Goal: Transaction & Acquisition: Purchase product/service

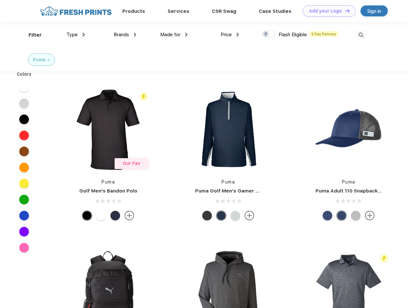
click at [327, 11] on link "Add your Logo Design Tool" at bounding box center [329, 10] width 53 height 11
click at [0, 0] on div "Design Tool" at bounding box center [0, 0] width 0 height 0
click at [344, 11] on link "Add your Logo Design Tool" at bounding box center [329, 10] width 53 height 11
click at [31, 35] on div "Filter" at bounding box center [35, 34] width 13 height 7
click at [76, 35] on span "Type" at bounding box center [71, 35] width 11 height 6
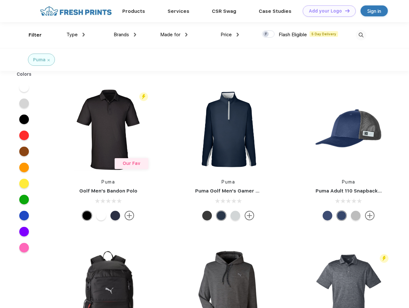
click at [125, 35] on span "Brands" at bounding box center [121, 35] width 15 height 6
click at [174, 35] on span "Made for" at bounding box center [170, 35] width 20 height 6
click at [230, 35] on span "Price" at bounding box center [225, 35] width 11 height 6
click at [268, 34] on div at bounding box center [268, 33] width 13 height 7
click at [266, 34] on input "checkbox" at bounding box center [264, 32] width 4 height 4
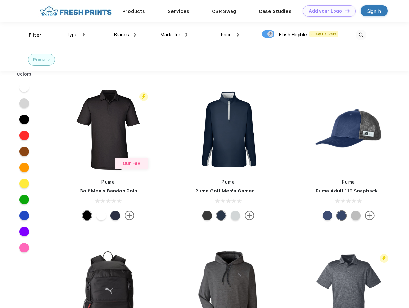
click at [361, 35] on img at bounding box center [361, 35] width 11 height 11
